Goal: Task Accomplishment & Management: Manage account settings

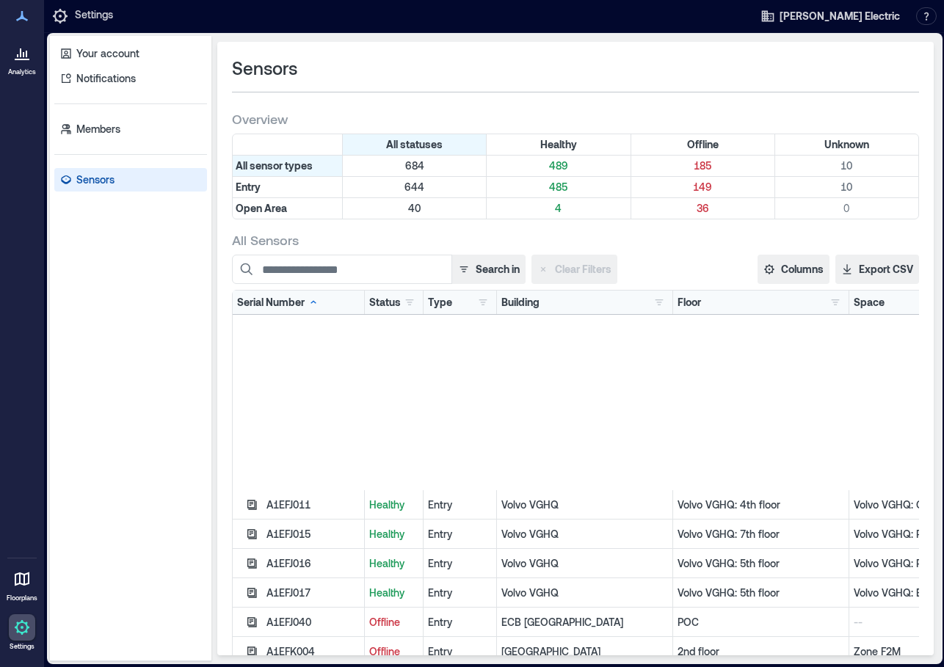
scroll to position [2201, 0]
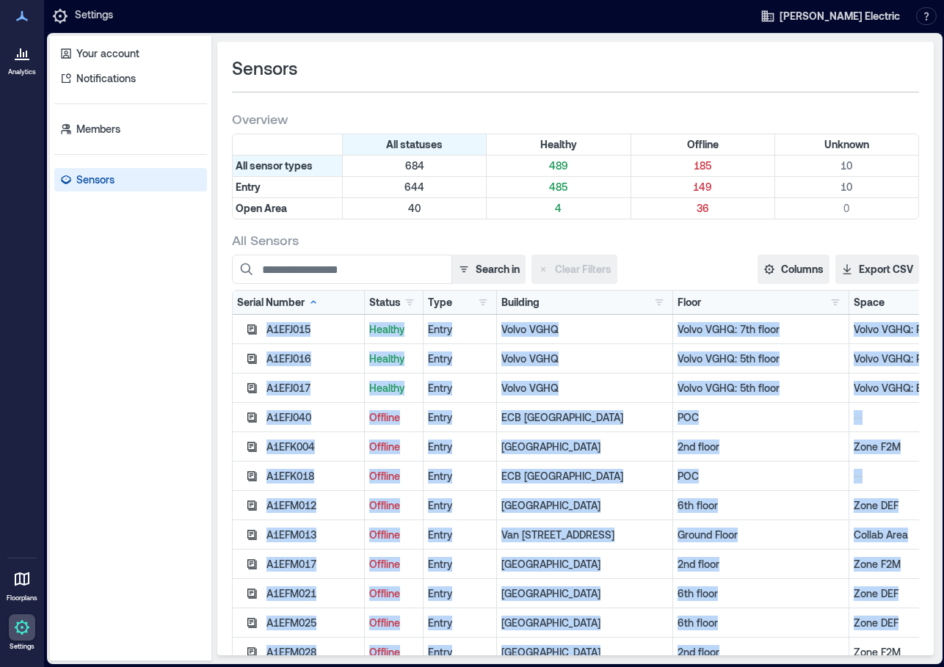
drag, startPoint x: 594, startPoint y: 664, endPoint x: 751, endPoint y: 648, distance: 157.1
click at [751, 648] on div "Your account Notifications Members Sensors Sensors Overview All statuses Health…" at bounding box center [494, 350] width 901 height 634
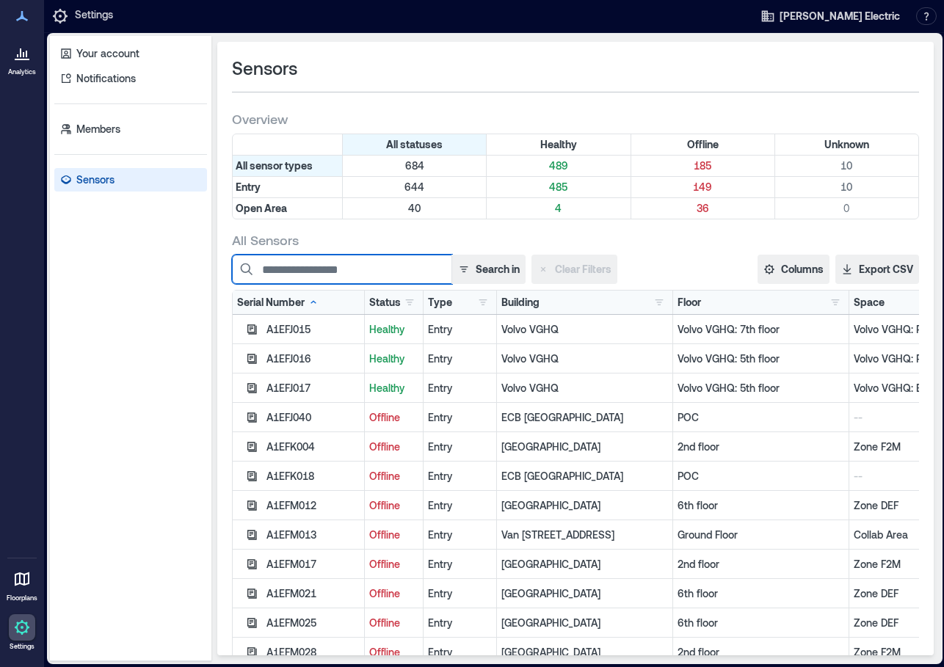
click at [327, 269] on input at bounding box center [342, 269] width 220 height 29
click at [21, 624] on icon at bounding box center [22, 628] width 18 height 18
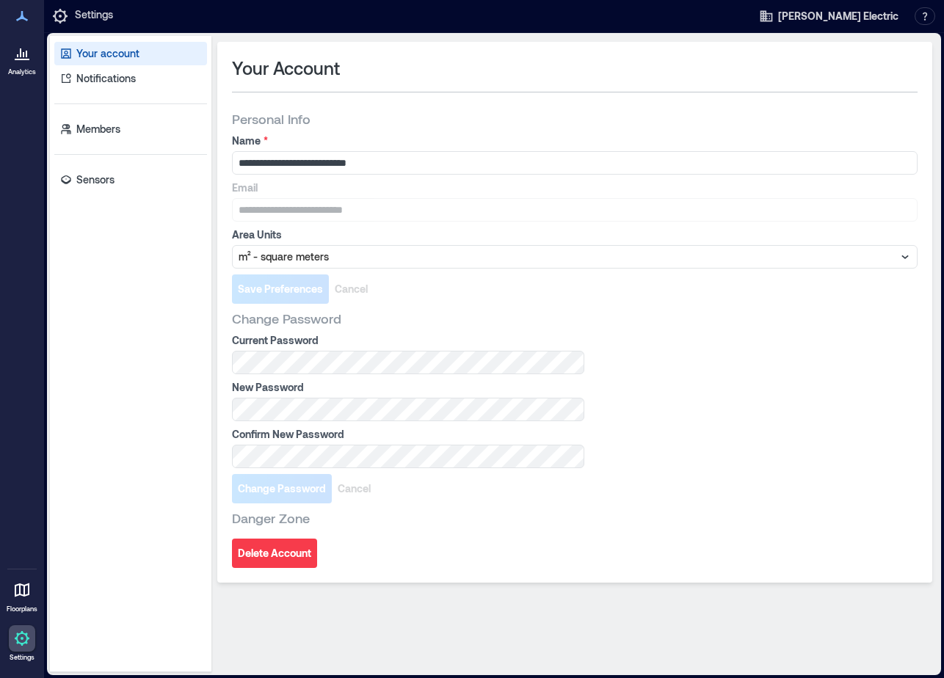
click at [113, 164] on div "Your account Notifications Members Sensors" at bounding box center [130, 354] width 161 height 636
click at [109, 181] on p "Sensors" at bounding box center [95, 179] width 38 height 15
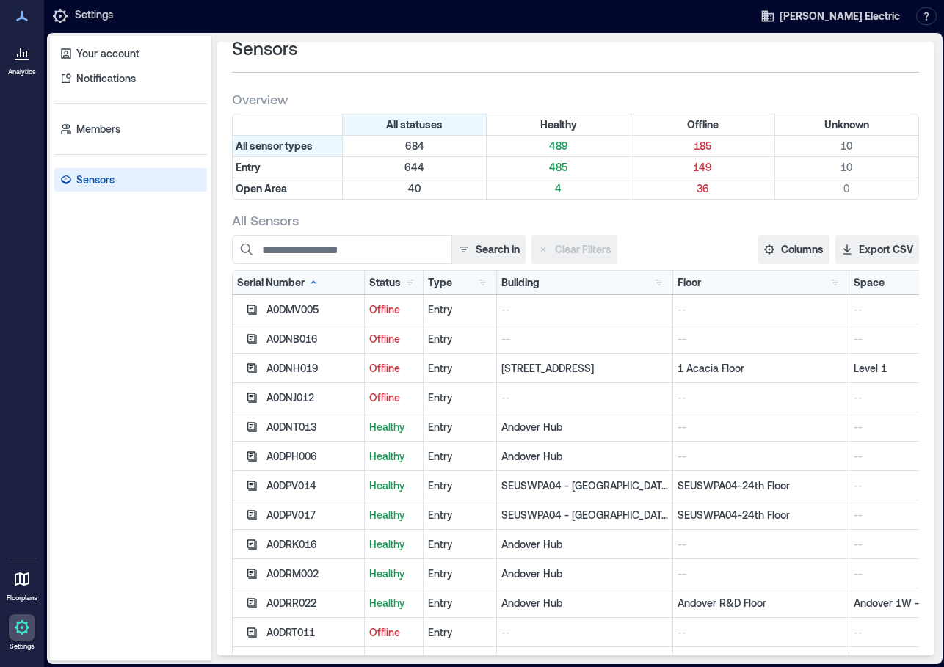
scroll to position [53, 0]
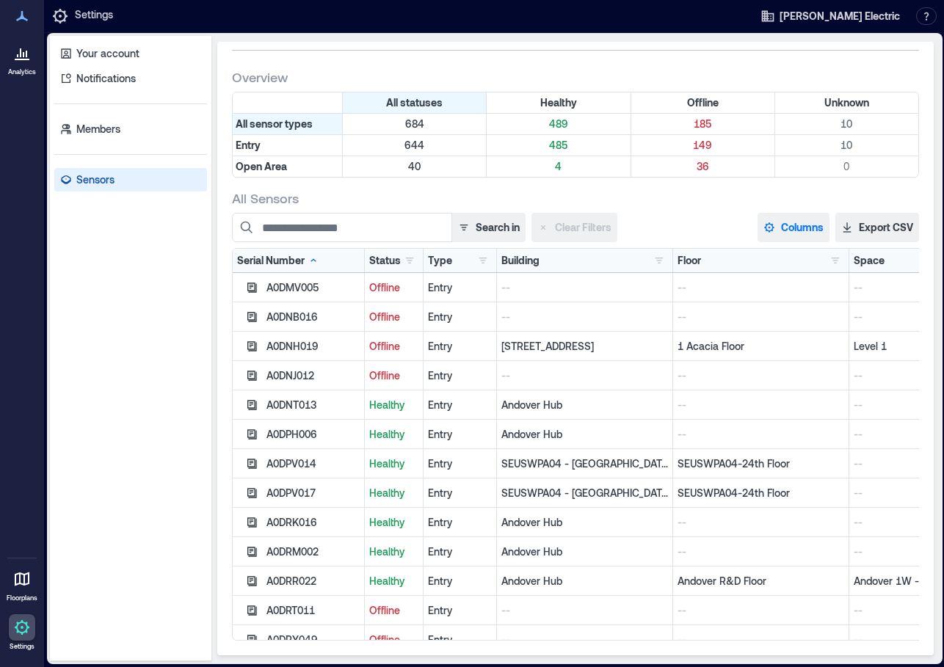
click at [801, 215] on button "Columns" at bounding box center [793, 227] width 72 height 29
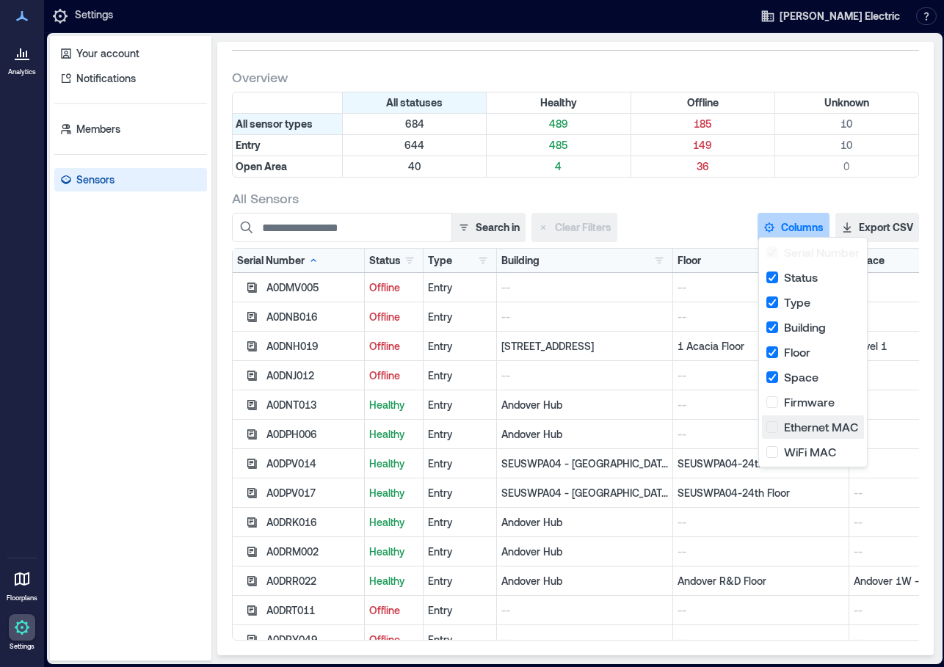
click at [774, 426] on button "Ethernet MAC" at bounding box center [813, 426] width 102 height 23
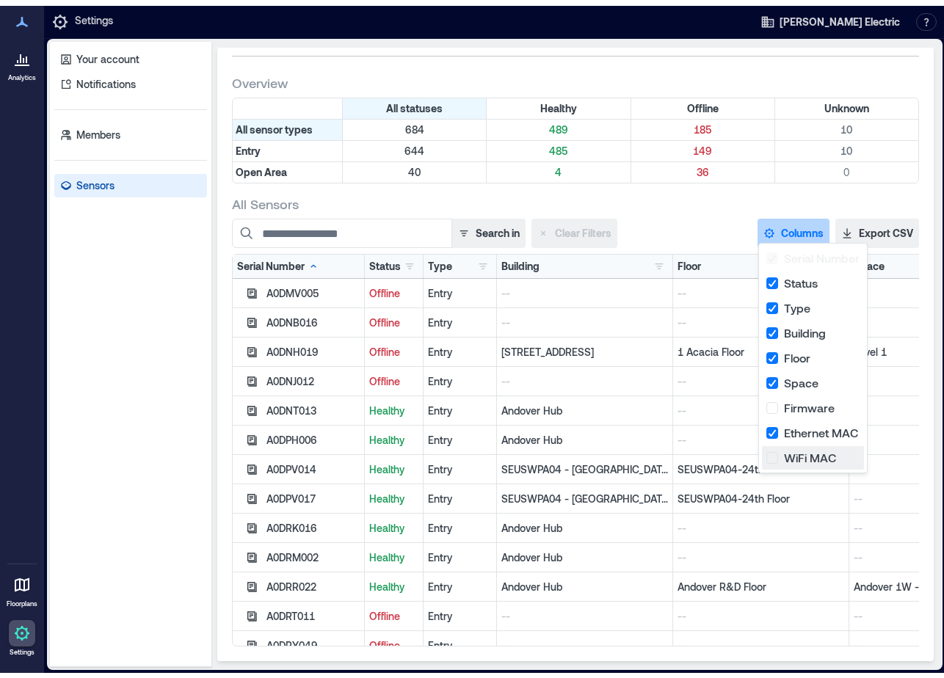
scroll to position [0, 217]
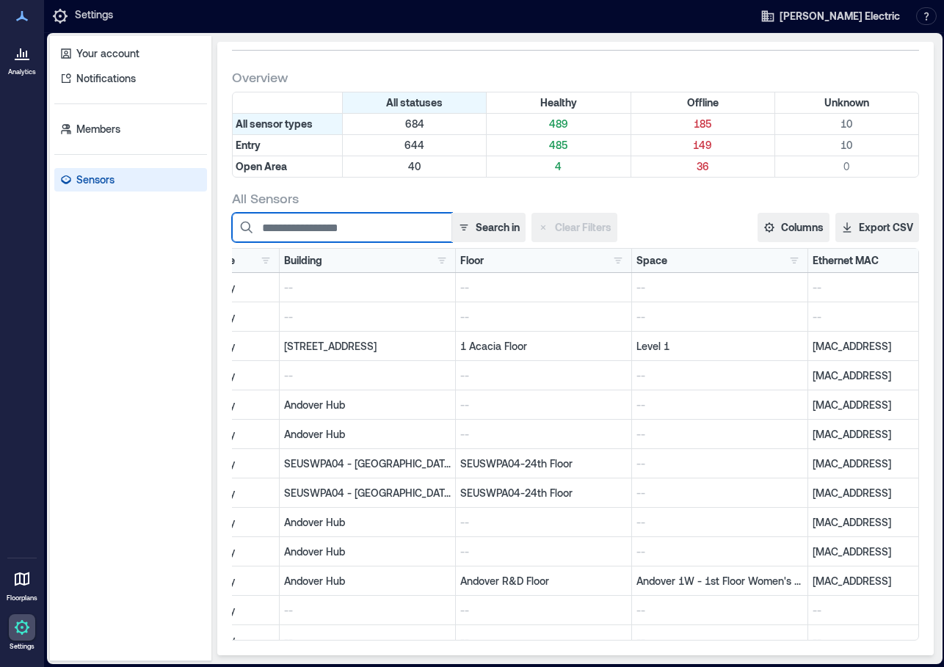
click at [357, 224] on input at bounding box center [342, 227] width 220 height 29
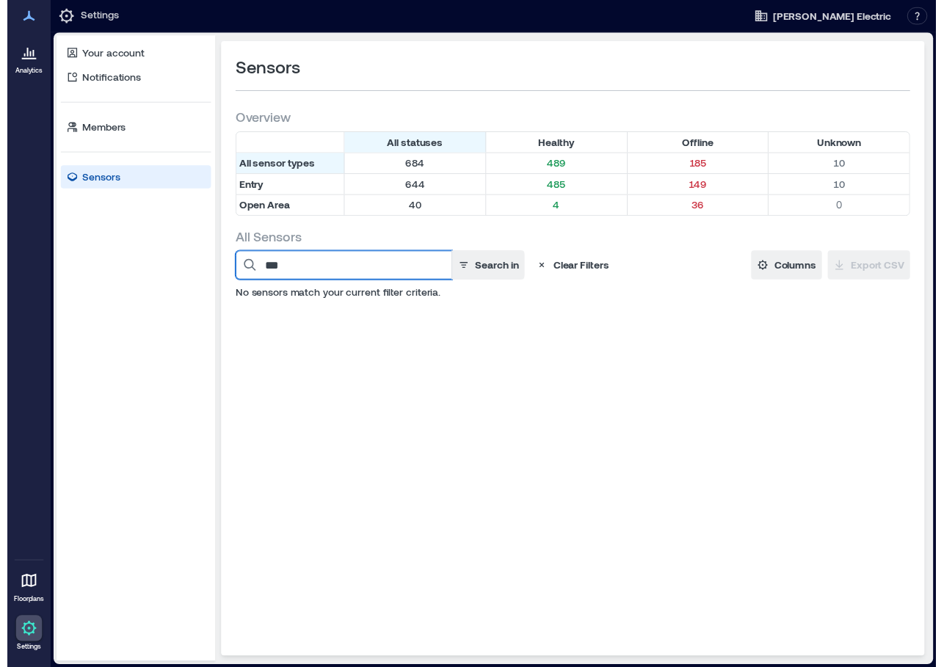
scroll to position [0, 0]
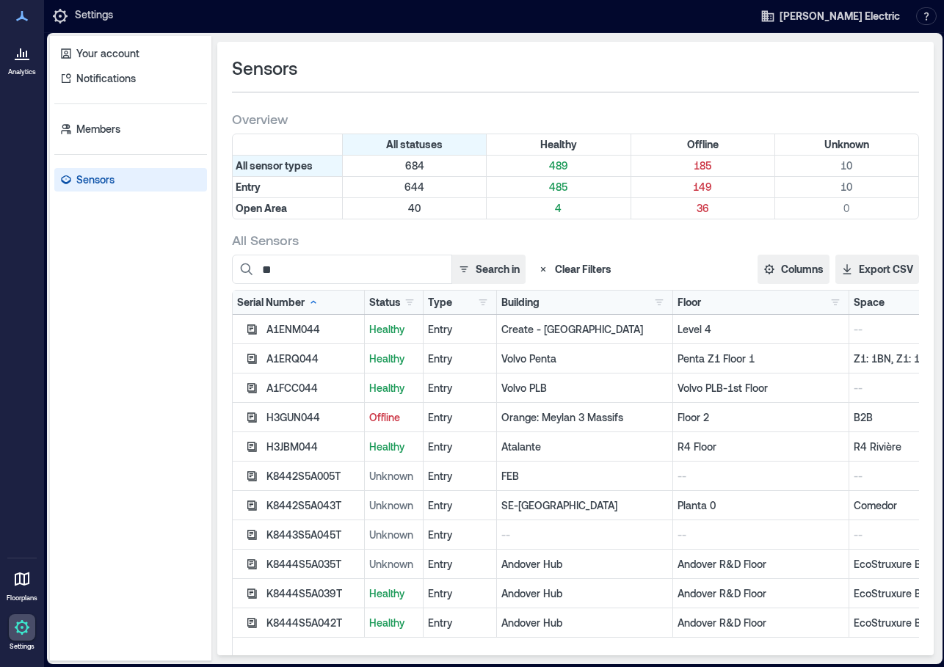
drag, startPoint x: 504, startPoint y: 666, endPoint x: 660, endPoint y: 661, distance: 156.4
click at [660, 661] on div "Your account Notifications Members Sensors Sensors Overview All statuses Health…" at bounding box center [494, 350] width 901 height 634
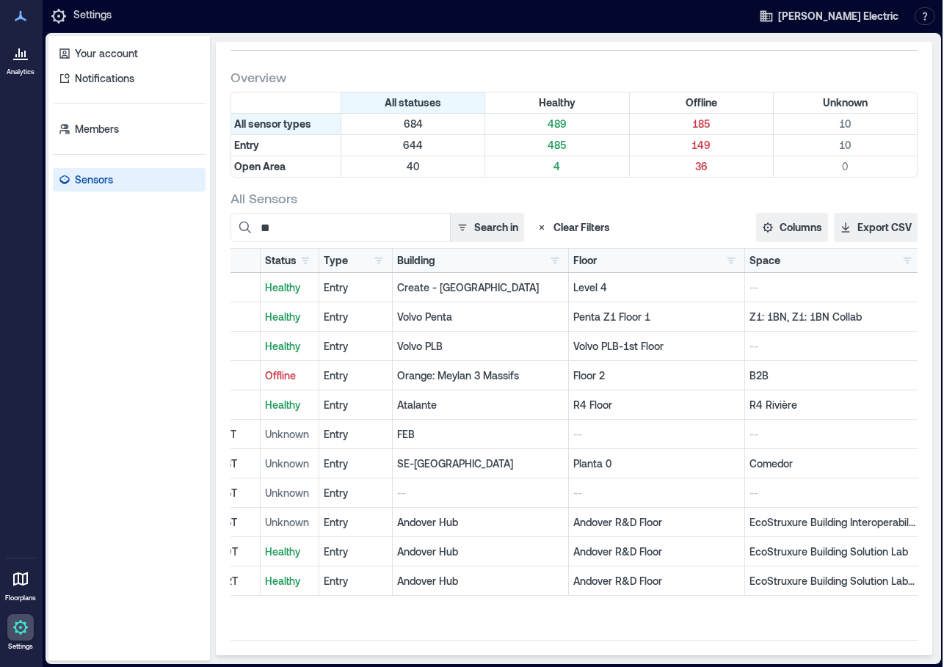
scroll to position [0, 101]
click at [341, 206] on div "All Sensors ** Search in Clear Filters Columns Serial Number Status Type Buildi…" at bounding box center [573, 414] width 687 height 451
click at [347, 221] on input "**" at bounding box center [340, 227] width 220 height 29
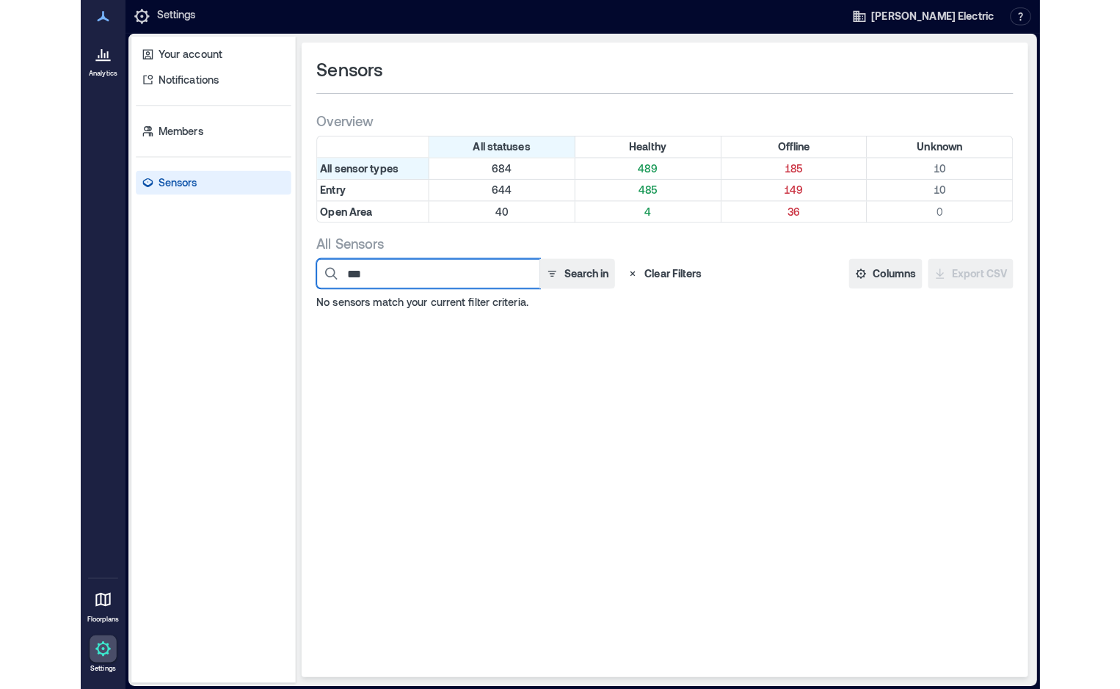
scroll to position [0, 0]
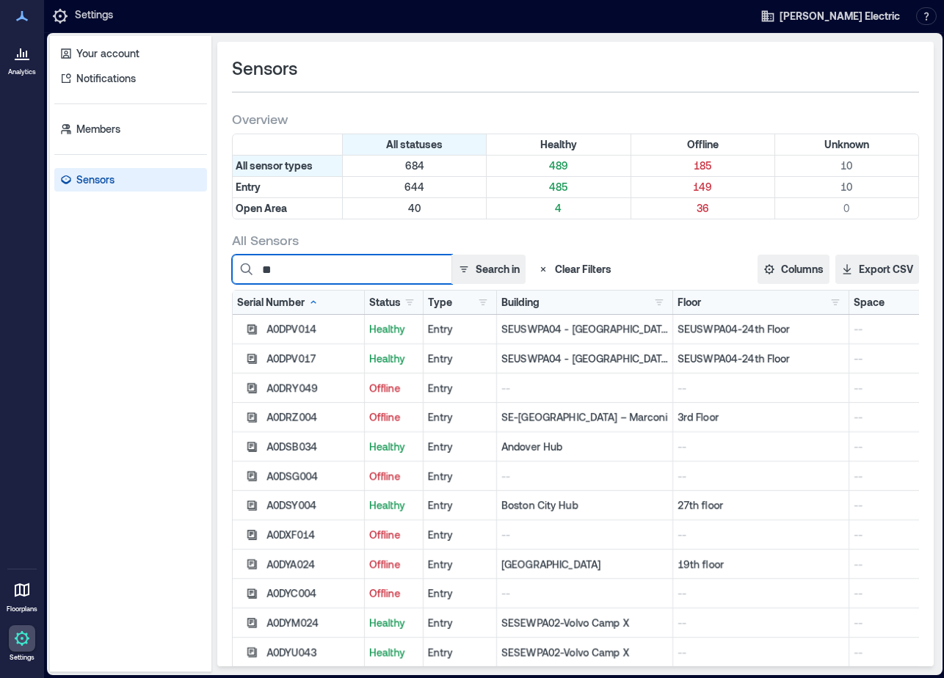
type input "*"
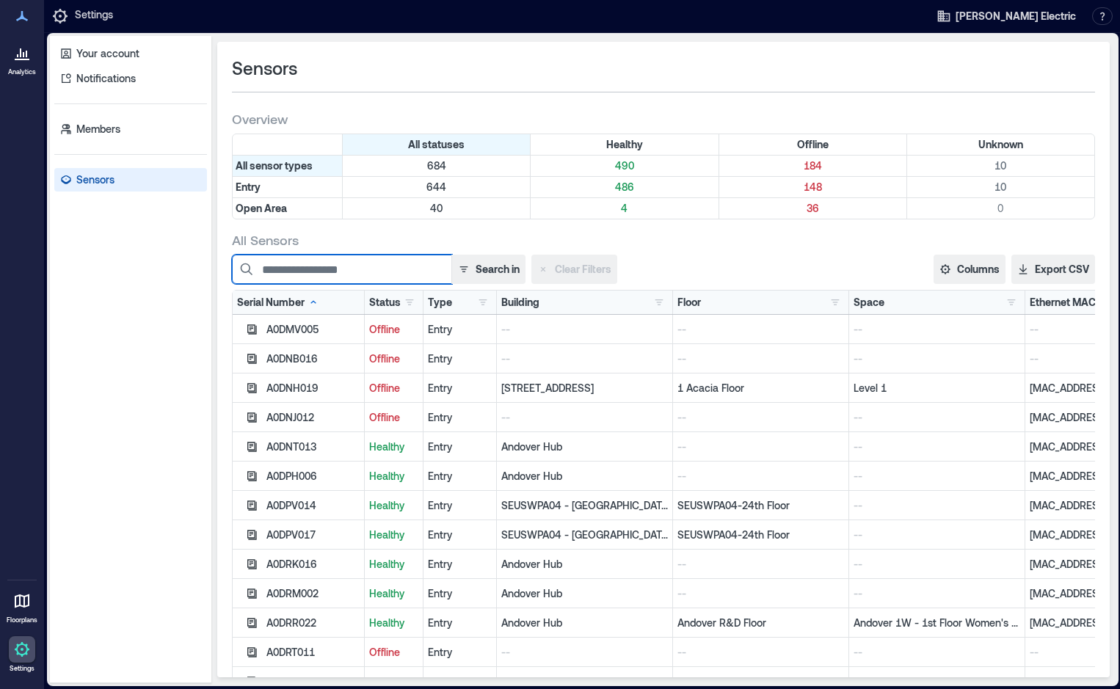
paste input "********"
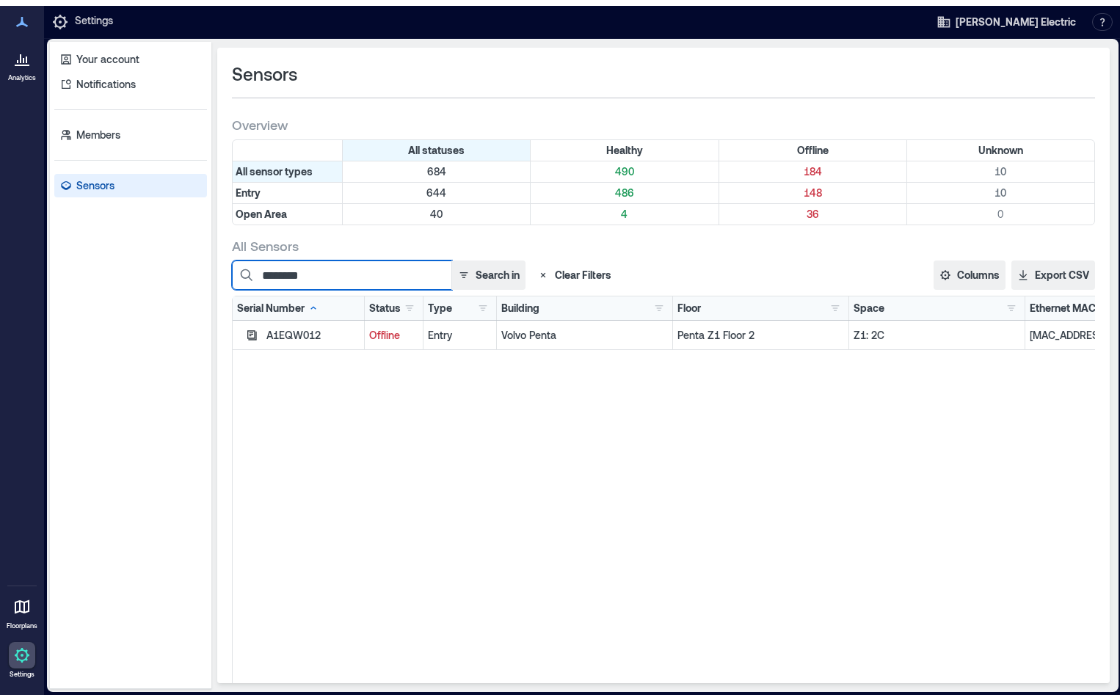
scroll to position [0, 12]
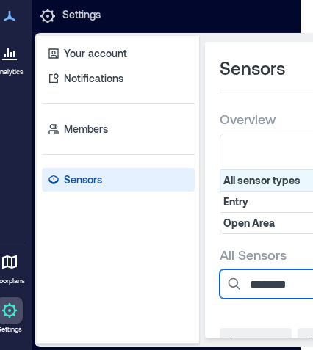
type input "********"
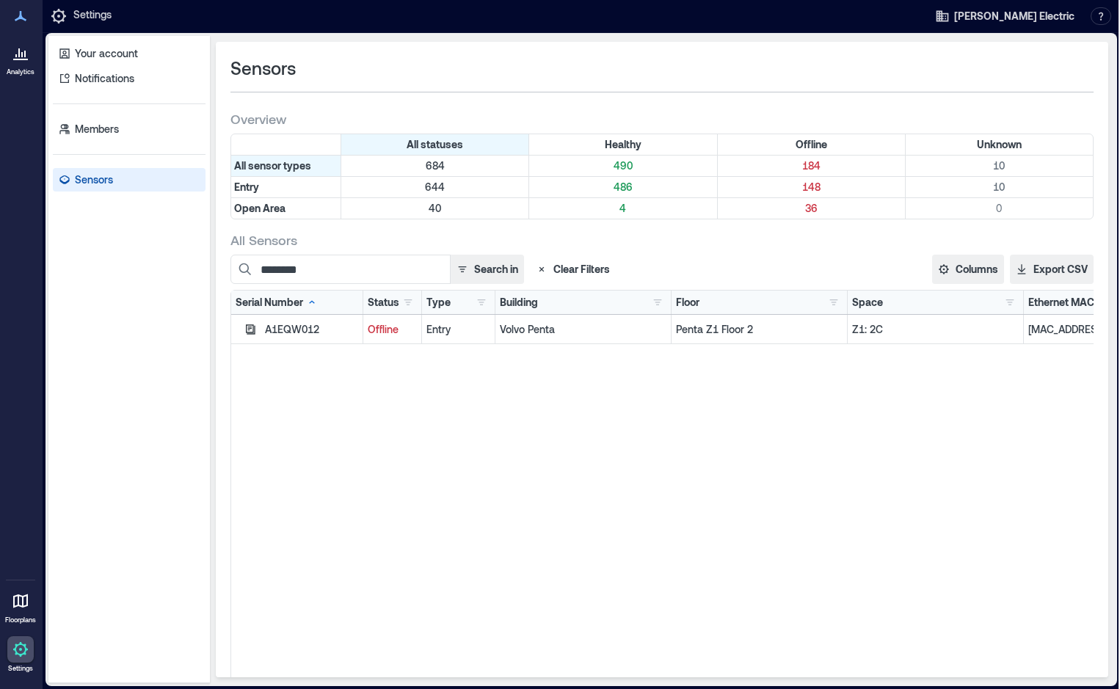
click at [661, 641] on div "A1EQW012 Offline Entry Volvo Penta Penta Z1 Floor 2 Z1: 2C b0:7e:11:07:15:e0" at bounding box center [682, 498] width 903 height 367
click at [244, 326] on icon "button" at bounding box center [250, 330] width 12 height 12
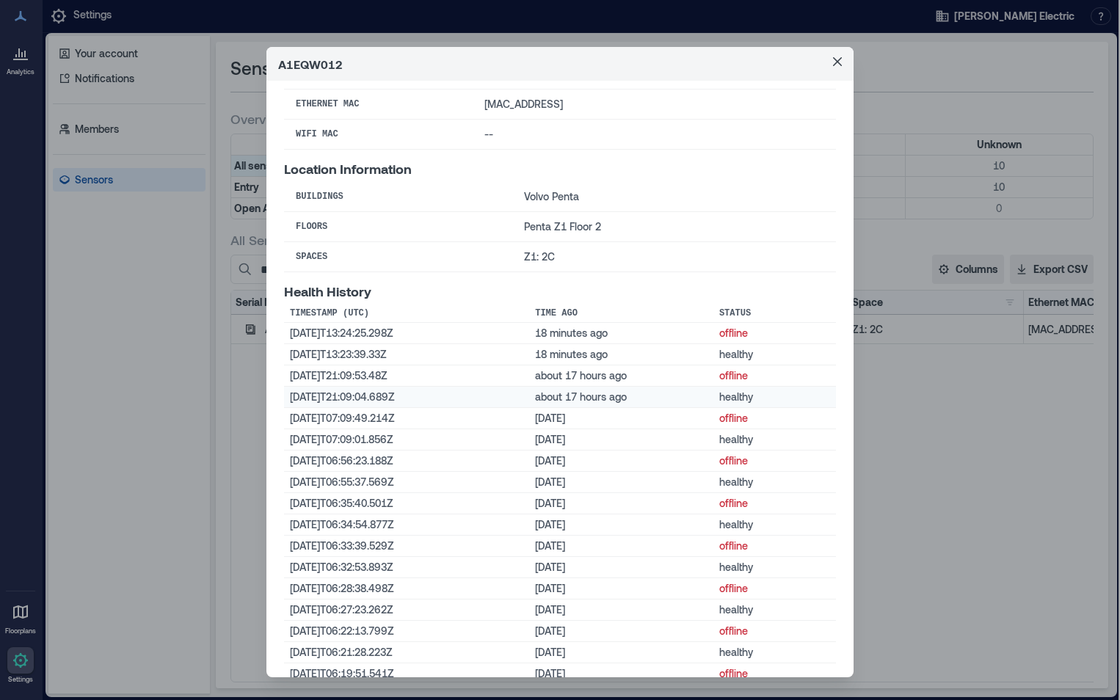
scroll to position [220, 0]
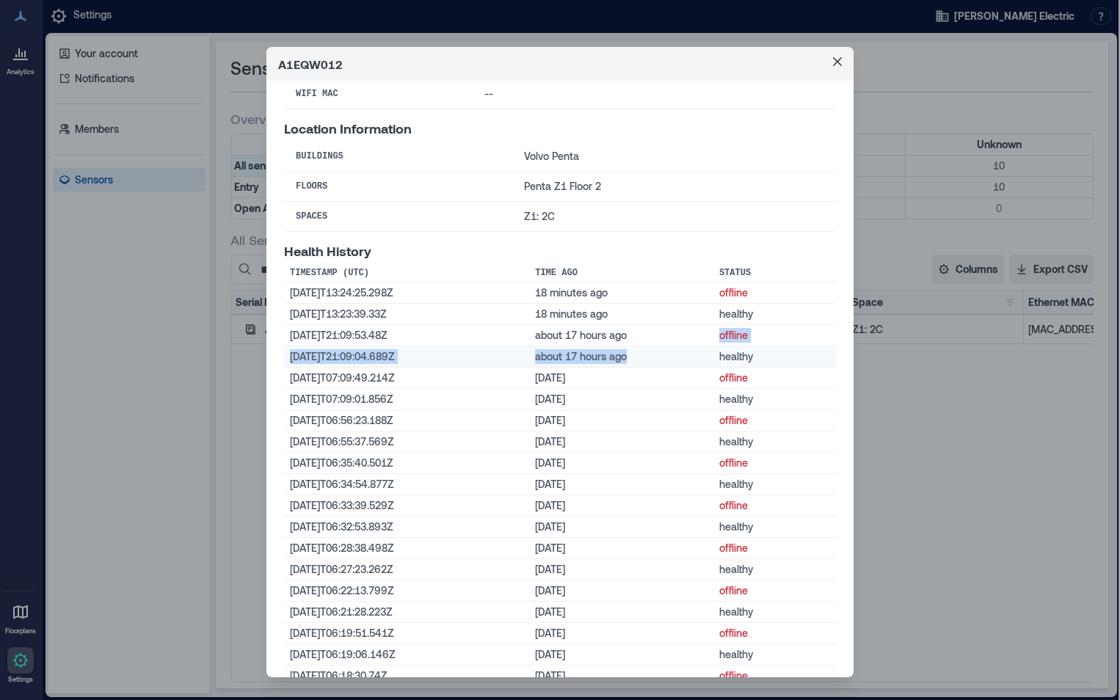
drag, startPoint x: 614, startPoint y: 335, endPoint x: 618, endPoint y: 352, distance: 17.3
drag, startPoint x: 618, startPoint y: 351, endPoint x: 594, endPoint y: 332, distance: 31.3
click at [594, 332] on td "about 17 hours ago" at bounding box center [621, 335] width 184 height 21
click at [407, 360] on td "[DATE]T21:09:04.689Z" at bounding box center [406, 356] width 245 height 21
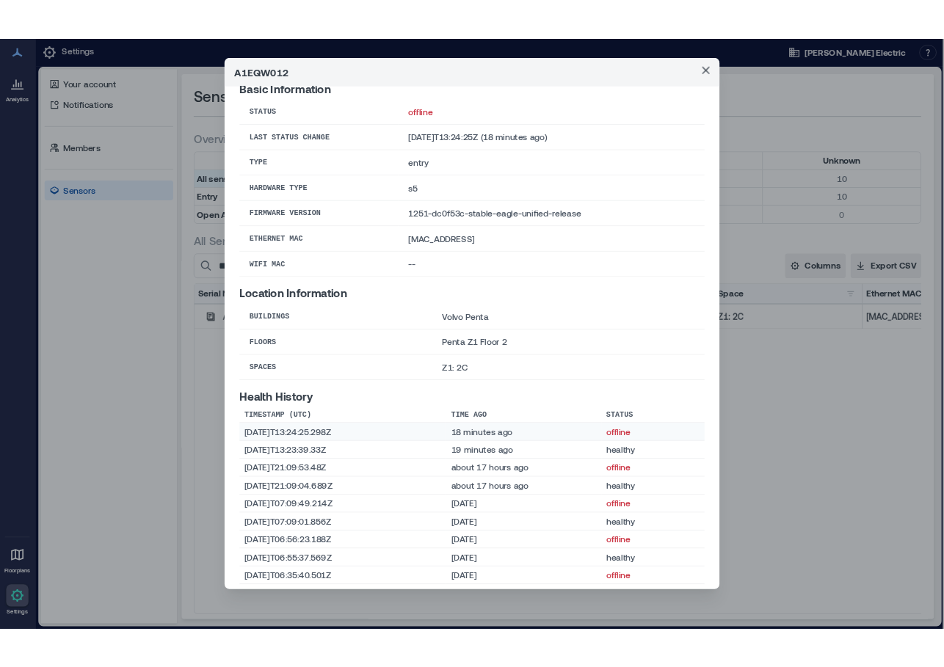
scroll to position [0, 0]
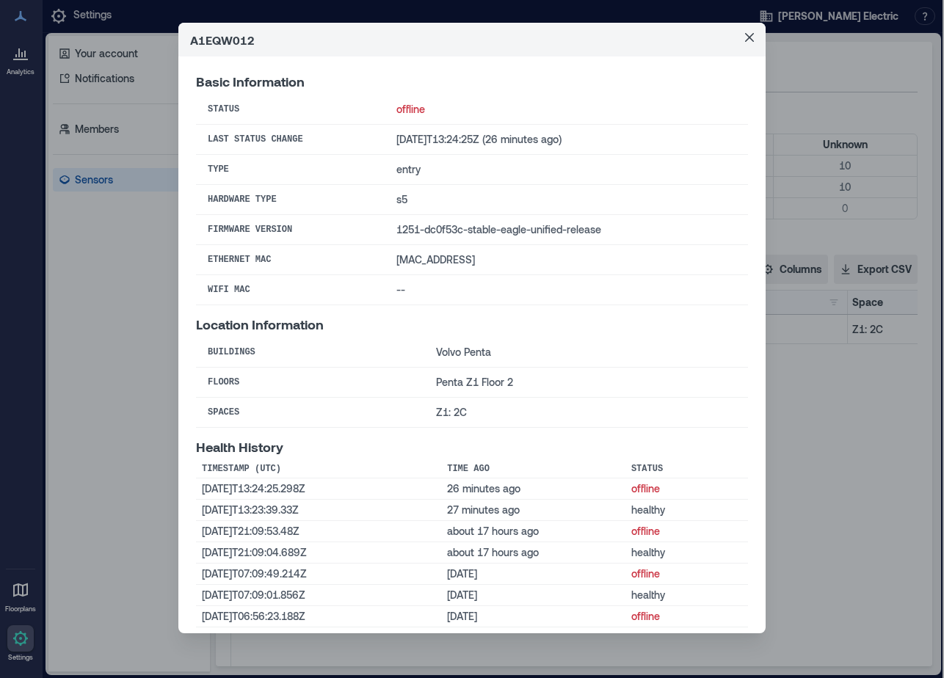
click at [424, 383] on td "Penta Z1 Floor 2" at bounding box center [586, 383] width 324 height 30
click at [745, 34] on icon "Close" at bounding box center [749, 37] width 9 height 9
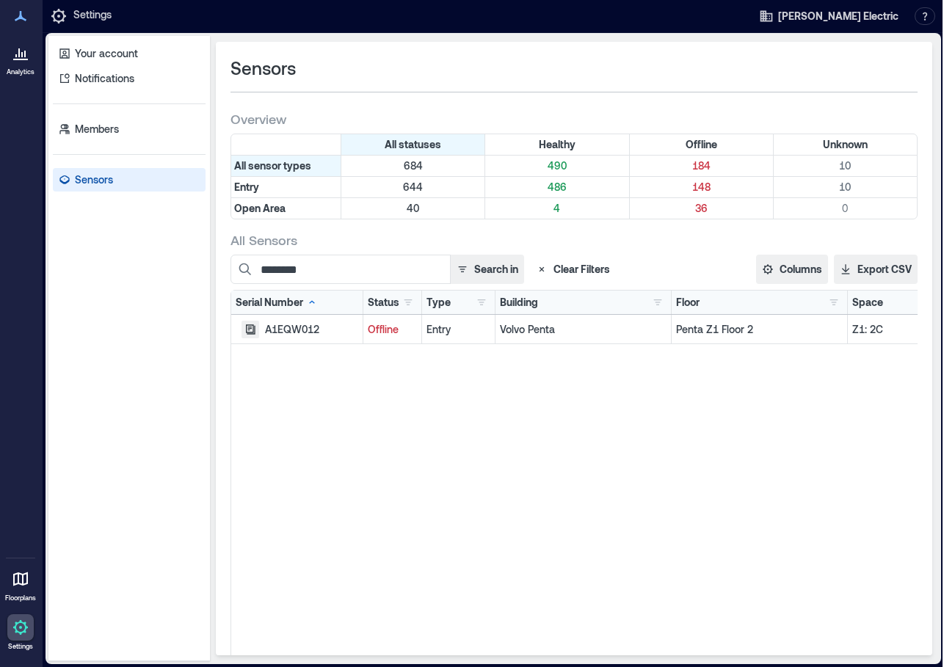
click at [244, 332] on icon "button" at bounding box center [250, 330] width 12 height 12
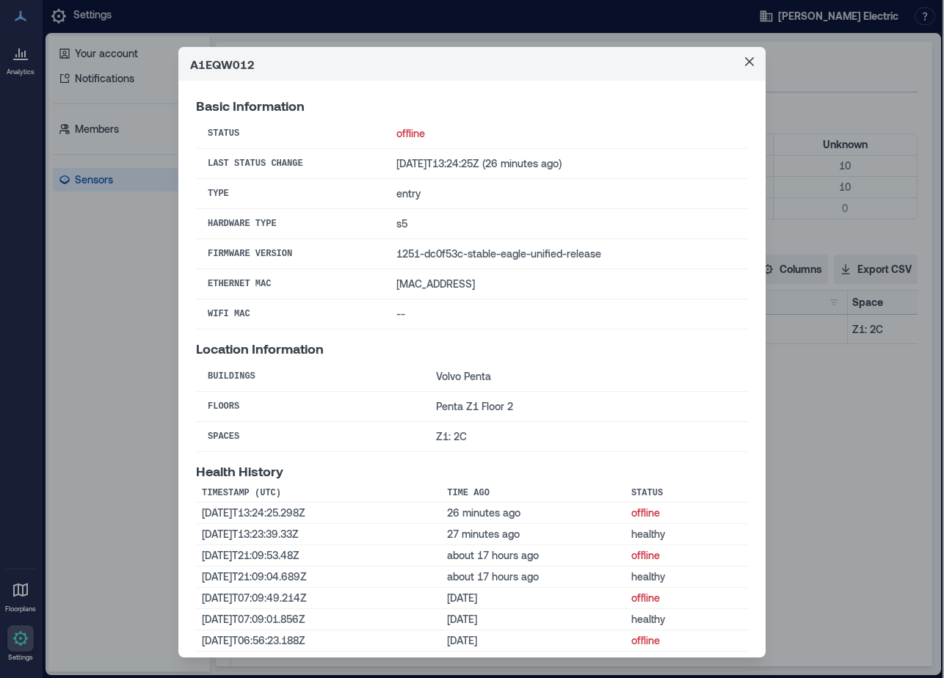
click at [434, 283] on td "[MAC_ADDRESS]" at bounding box center [566, 284] width 363 height 30
click at [745, 62] on icon "Close" at bounding box center [749, 61] width 9 height 9
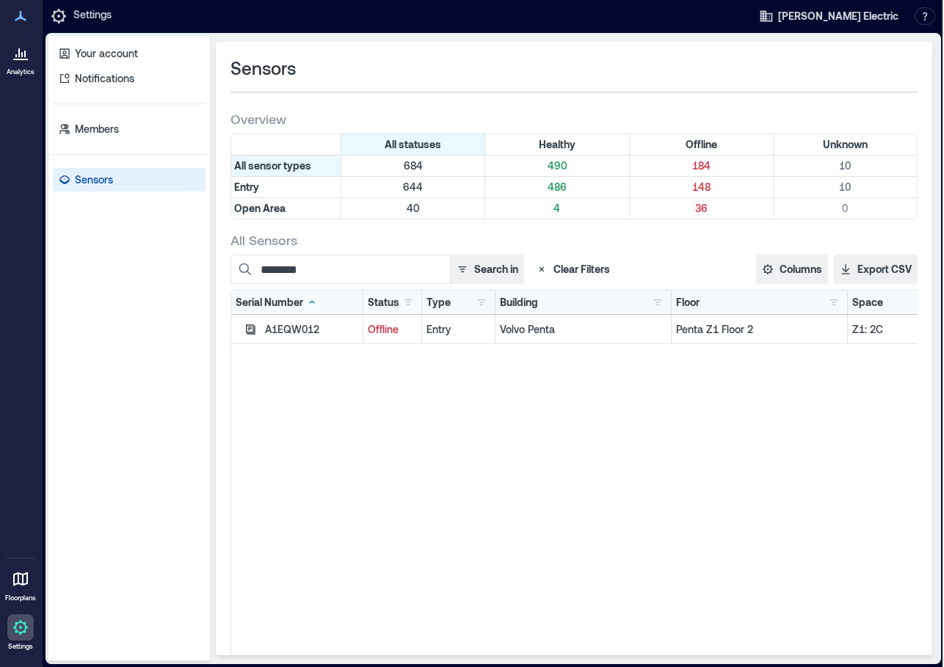
click at [608, 425] on div "A1EQW012 Offline Entry Volvo Penta Penta Z1 Floor 2 Z1: 2C b0:7e:11:07:15:e0" at bounding box center [682, 498] width 903 height 367
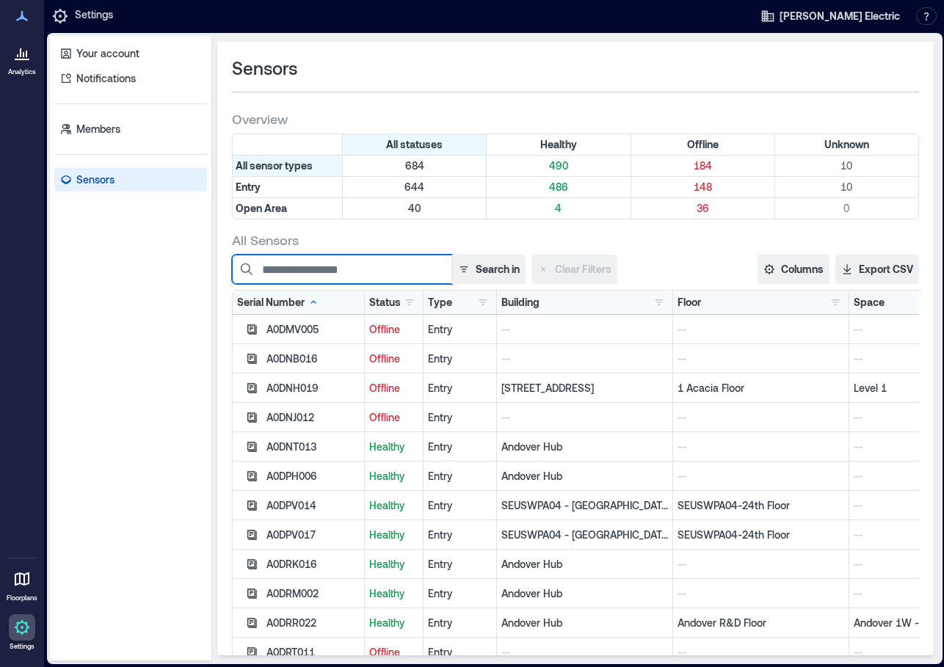
click at [321, 266] on input at bounding box center [342, 269] width 220 height 29
paste input "**********"
type input "**********"
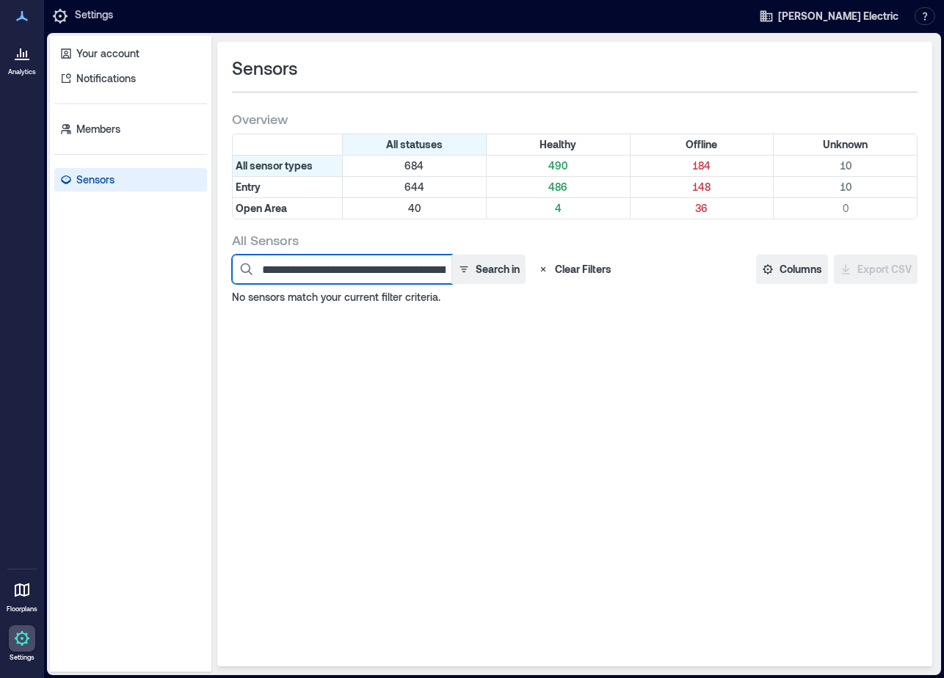
scroll to position [0, 341]
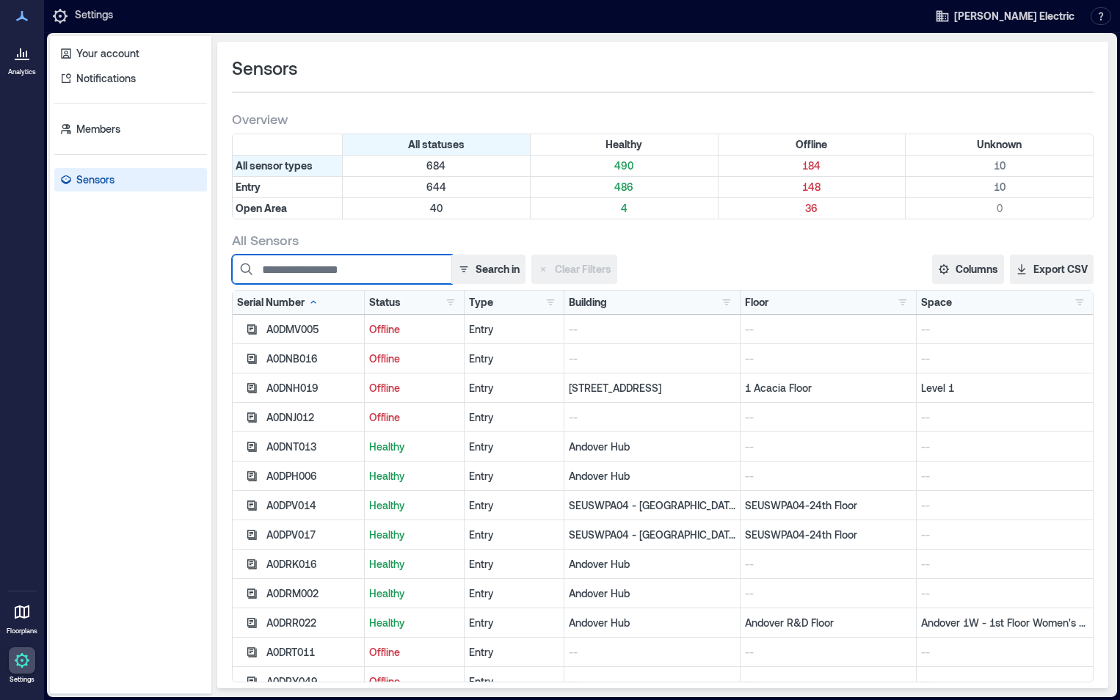
click at [297, 258] on input at bounding box center [342, 269] width 220 height 29
paste input "********"
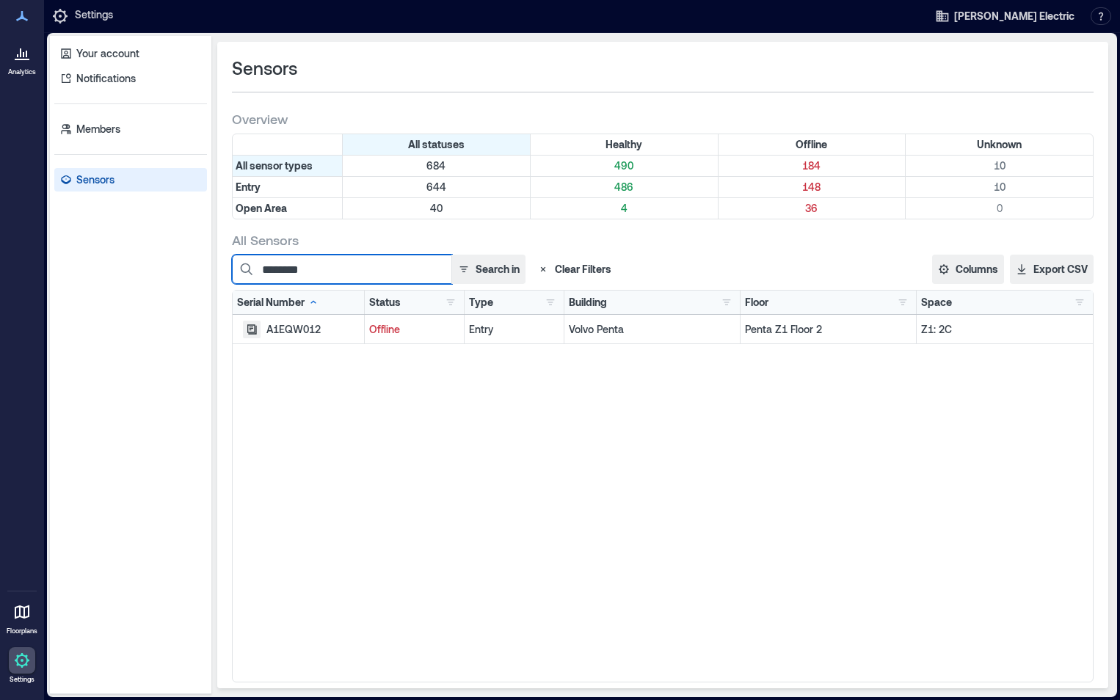
type input "********"
click at [256, 327] on icon "button" at bounding box center [252, 329] width 10 height 10
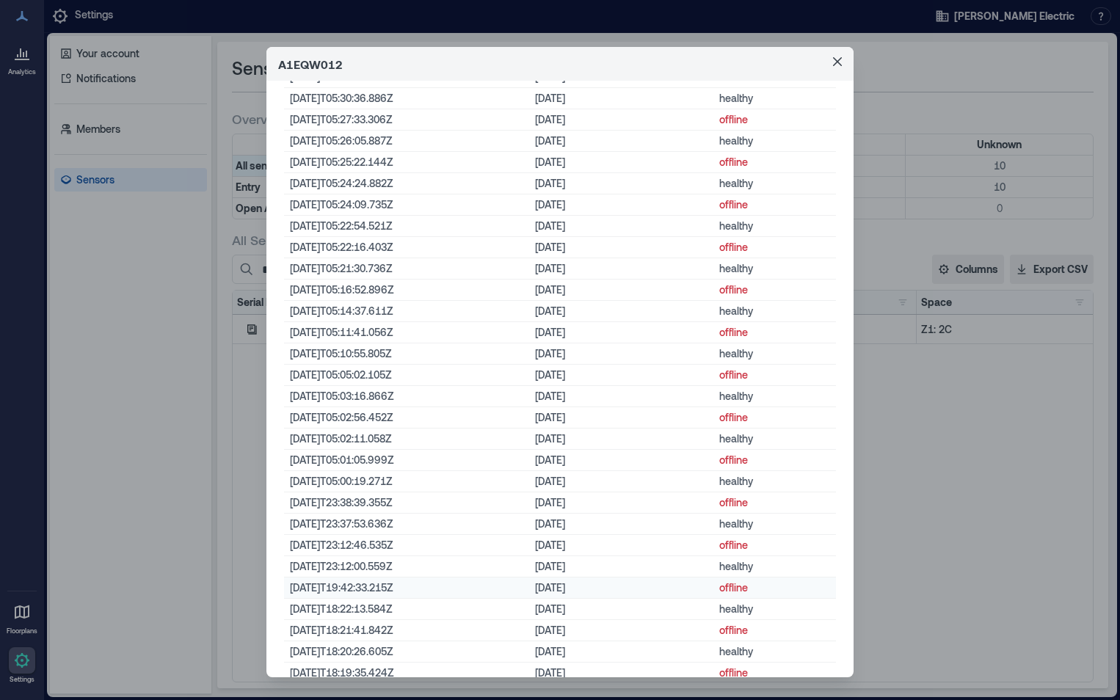
scroll to position [1101, 0]
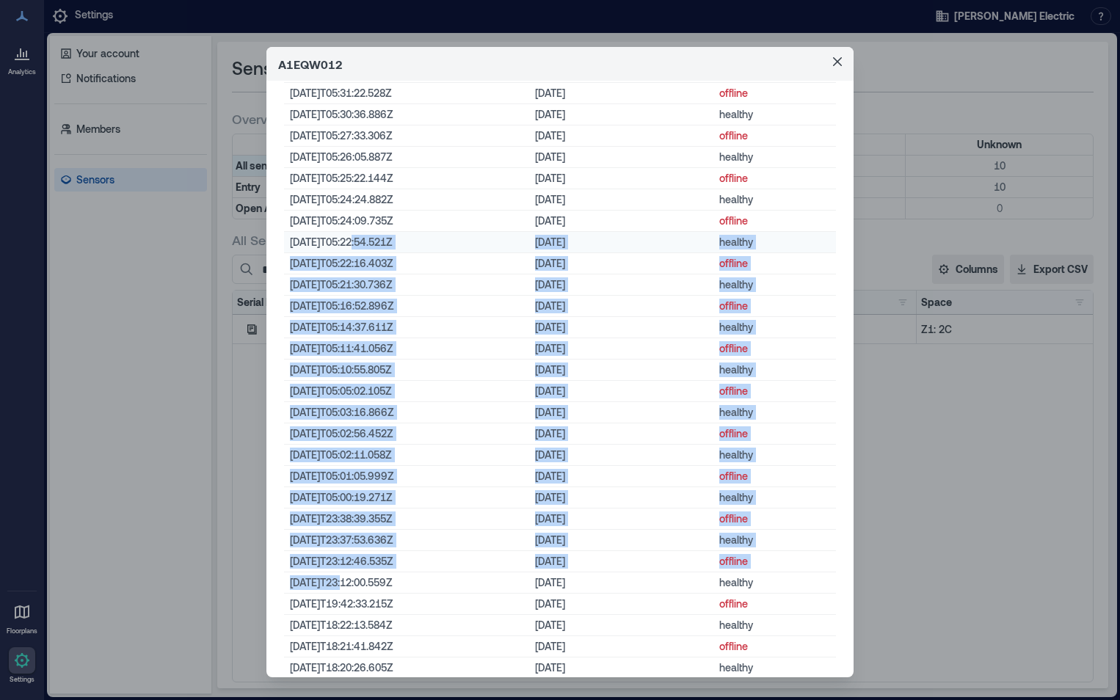
drag, startPoint x: 345, startPoint y: 587, endPoint x: 354, endPoint y: 237, distance: 350.1
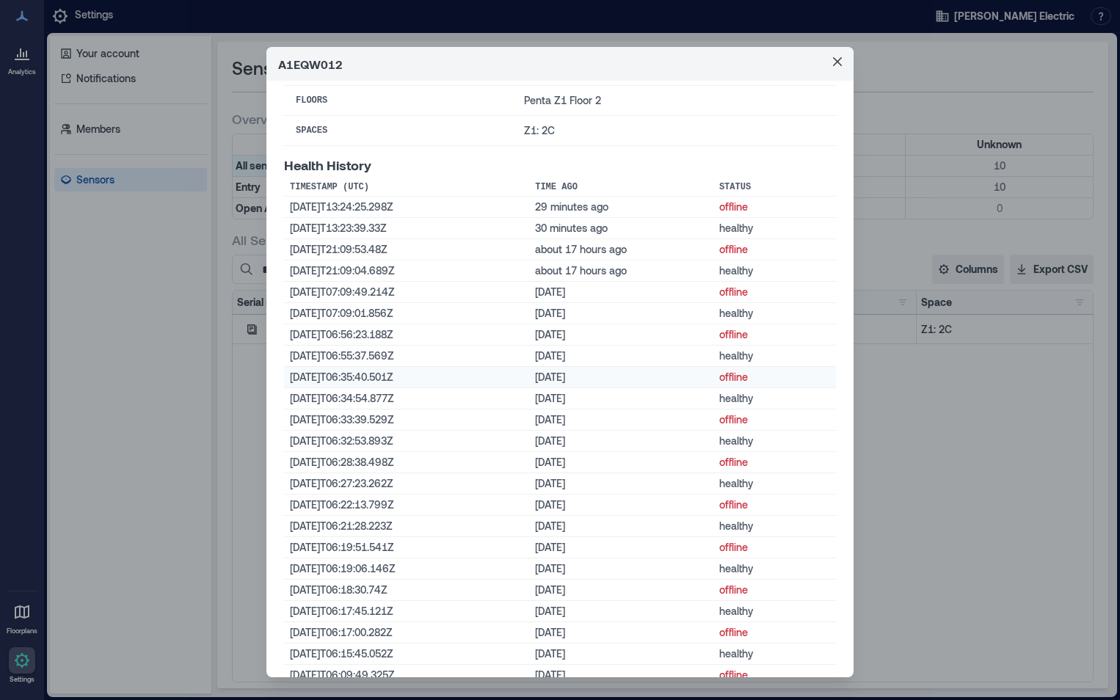
scroll to position [294, 0]
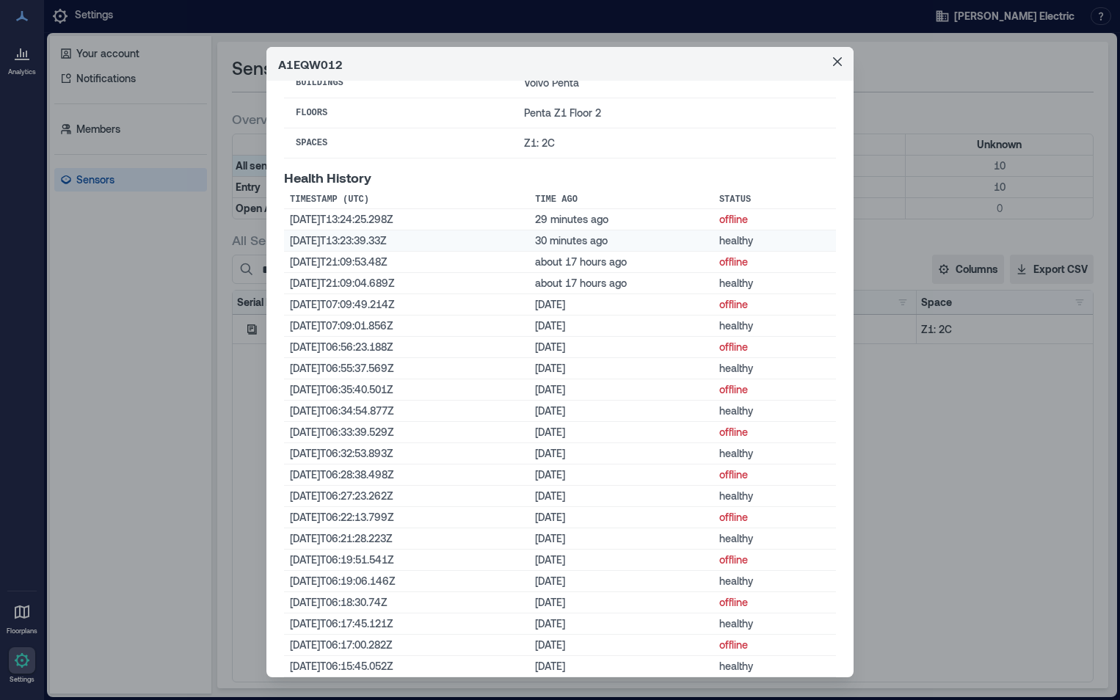
click at [467, 236] on td "[DATE]T13:23:39.33Z" at bounding box center [406, 240] width 245 height 21
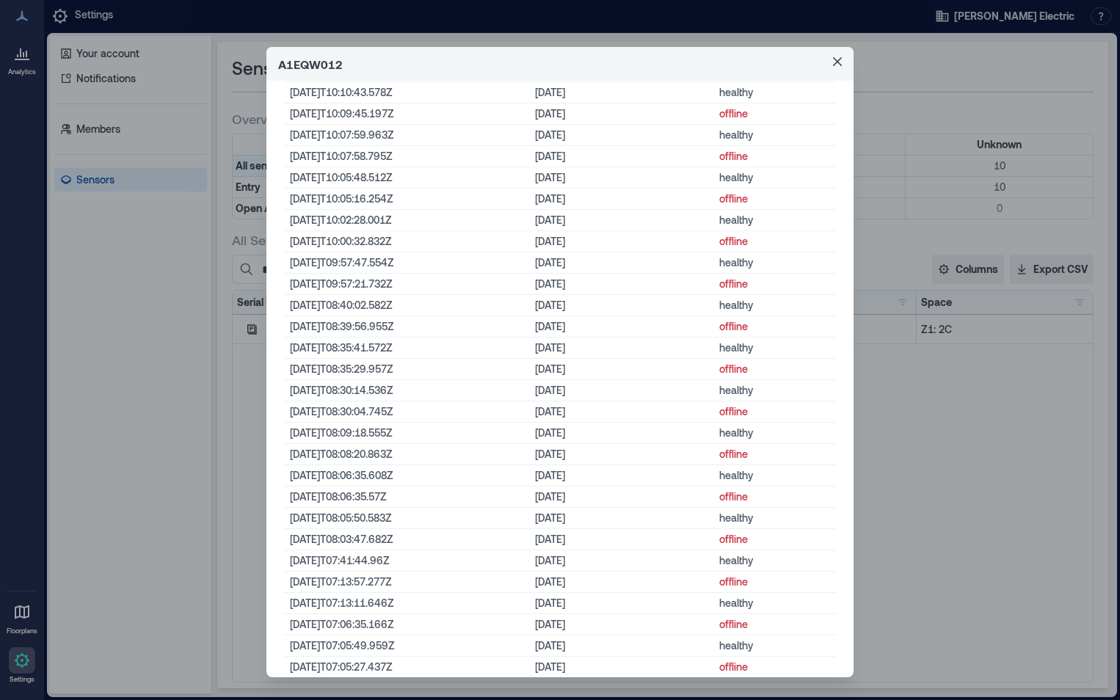
scroll to position [6165, 0]
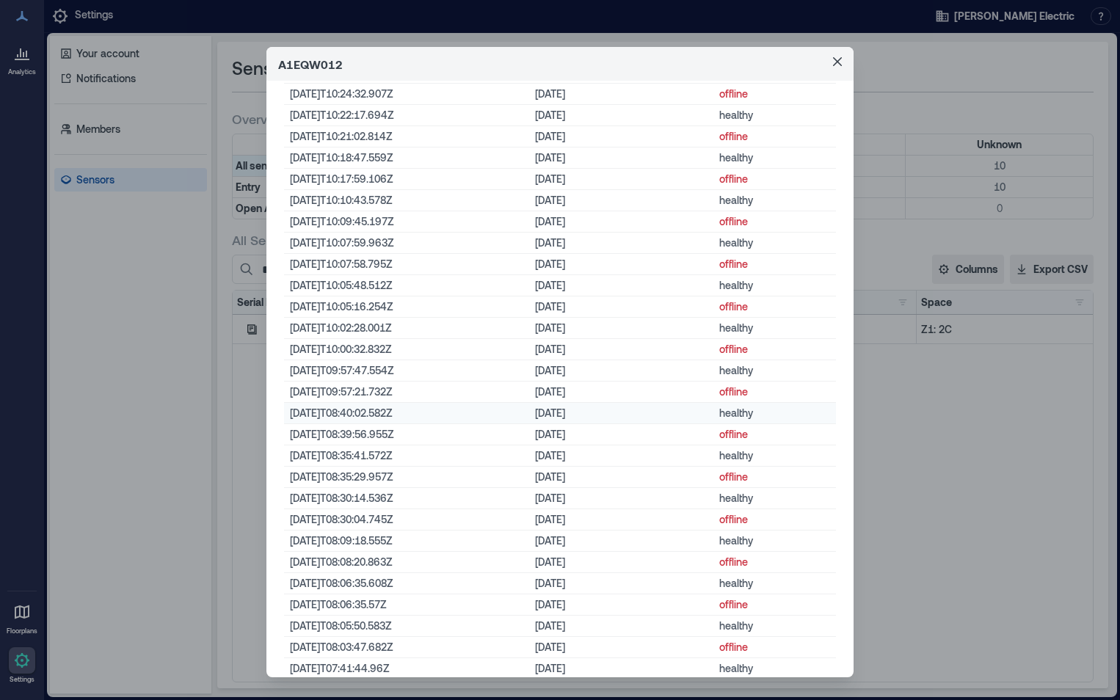
click at [349, 416] on td "[DATE]T08:40:02.582Z" at bounding box center [406, 413] width 245 height 21
click at [347, 414] on td "[DATE]T08:40:02.582Z" at bounding box center [406, 413] width 245 height 21
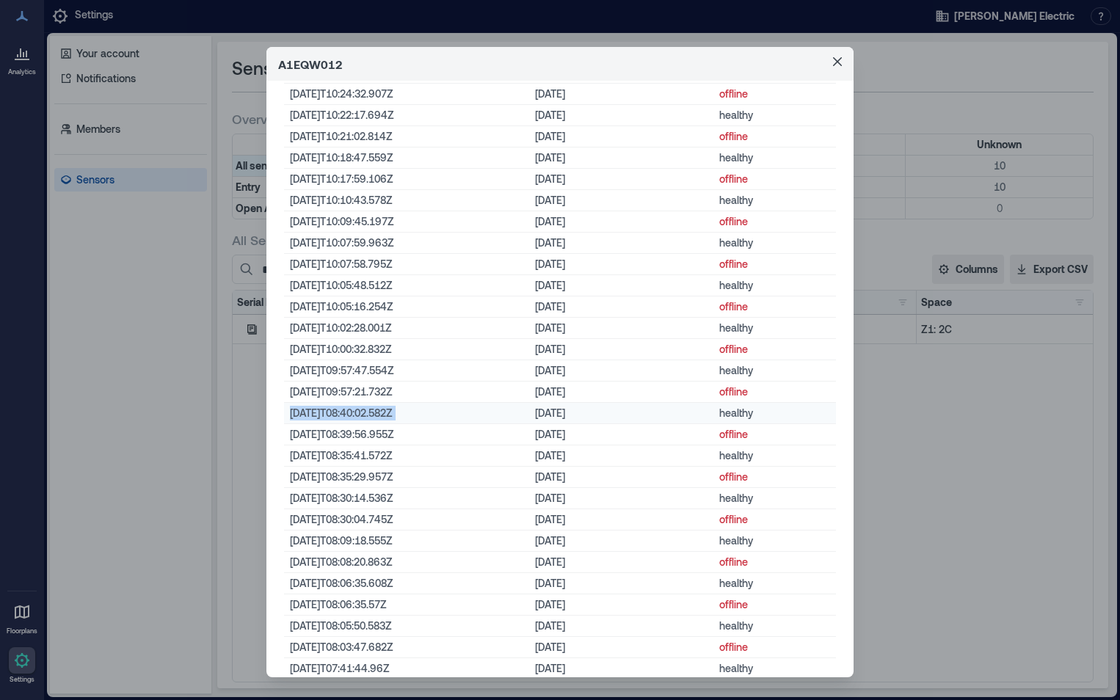
click at [337, 410] on td "[DATE]T08:40:02.582Z" at bounding box center [406, 413] width 245 height 21
drag, startPoint x: 337, startPoint y: 410, endPoint x: 343, endPoint y: 414, distance: 7.6
click at [343, 414] on td "[DATE]T08:40:02.582Z" at bounding box center [406, 413] width 245 height 21
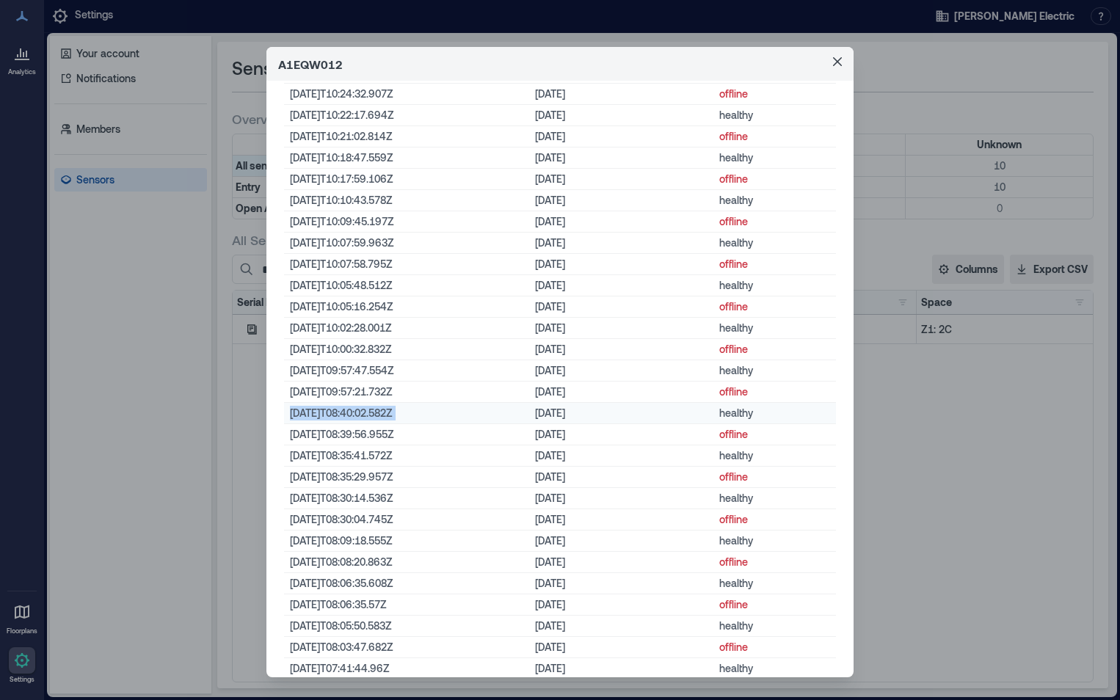
click at [420, 414] on td "[DATE]T08:40:02.582Z" at bounding box center [406, 413] width 245 height 21
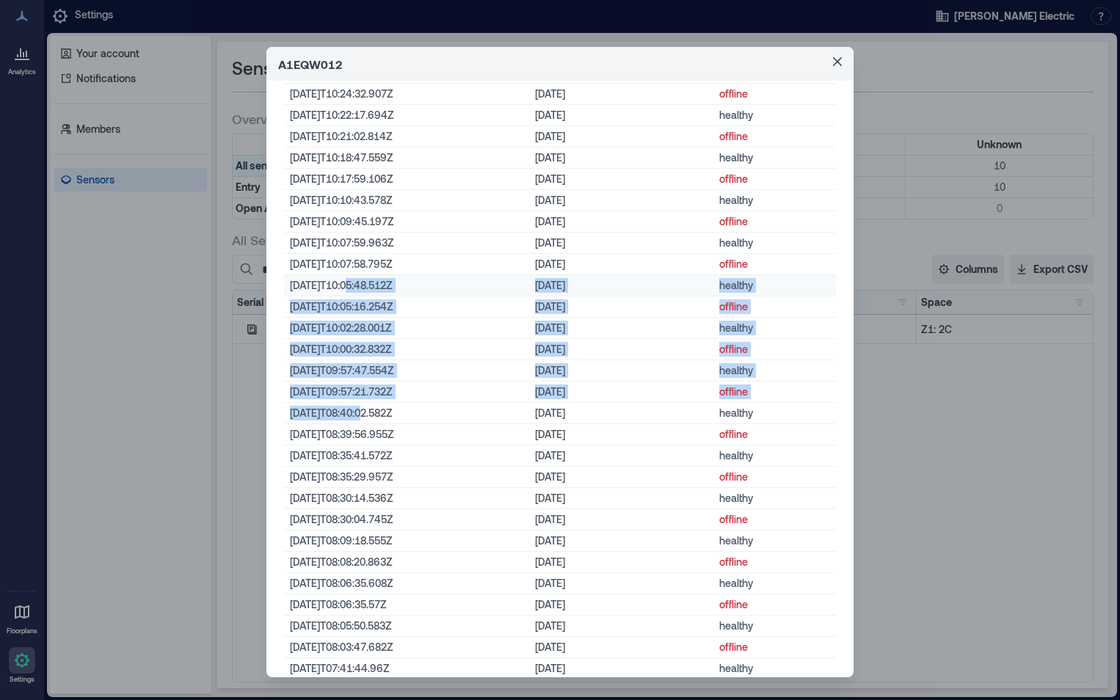
drag, startPoint x: 365, startPoint y: 414, endPoint x: 350, endPoint y: 280, distance: 134.4
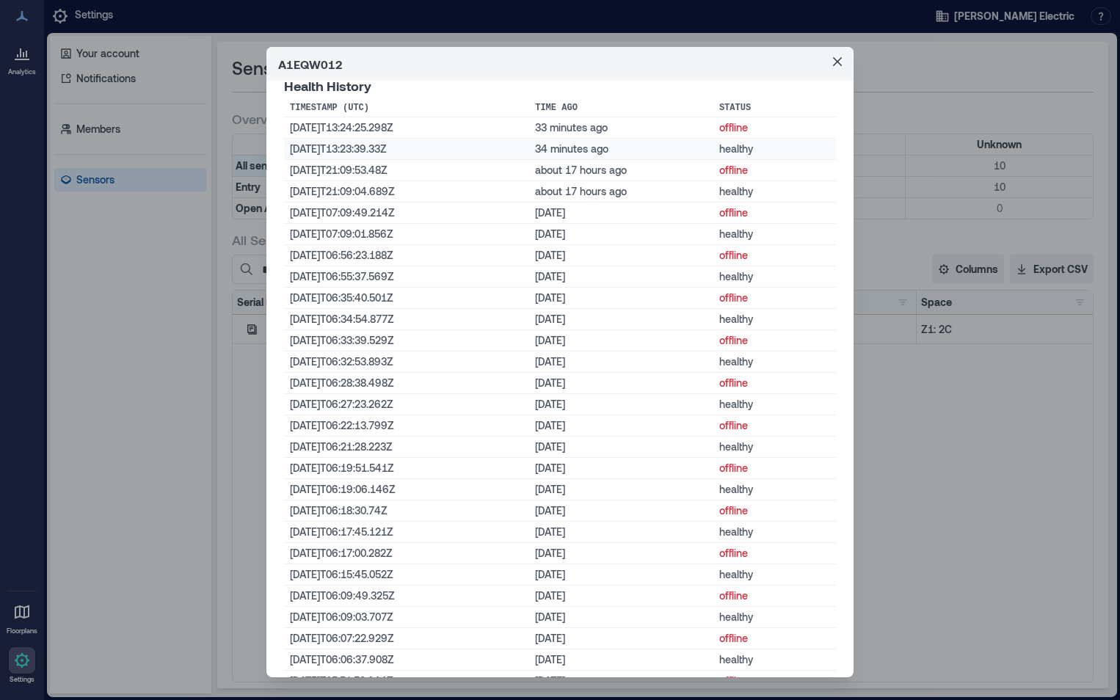
scroll to position [294, 0]
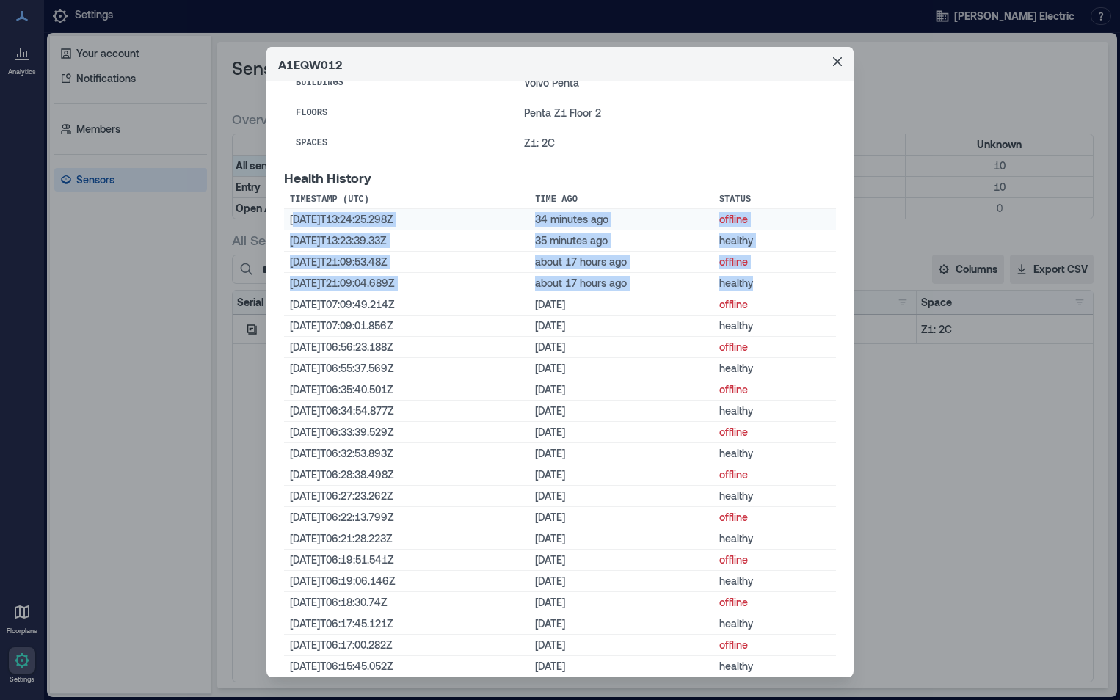
drag, startPoint x: 762, startPoint y: 277, endPoint x: 289, endPoint y: 221, distance: 475.9
click at [160, 552] on div "A1EQW012 Basic Information Status offline Last Status Change [DATE]T13:24:25Z (…" at bounding box center [560, 350] width 1120 height 700
